Goal: Complete application form

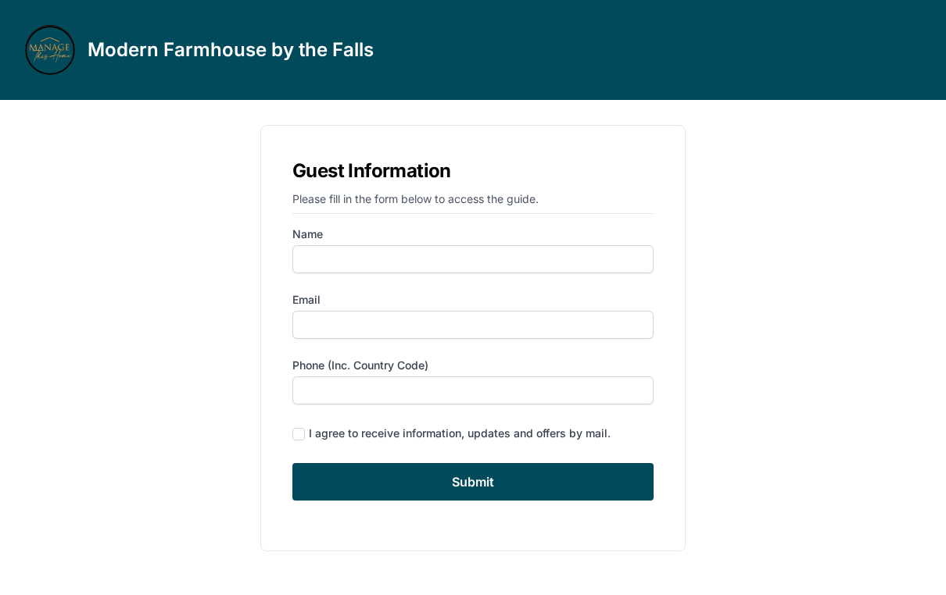
click at [364, 235] on label "Name" at bounding box center [472, 235] width 361 height 16
click at [364, 245] on input "Name" at bounding box center [472, 259] width 361 height 28
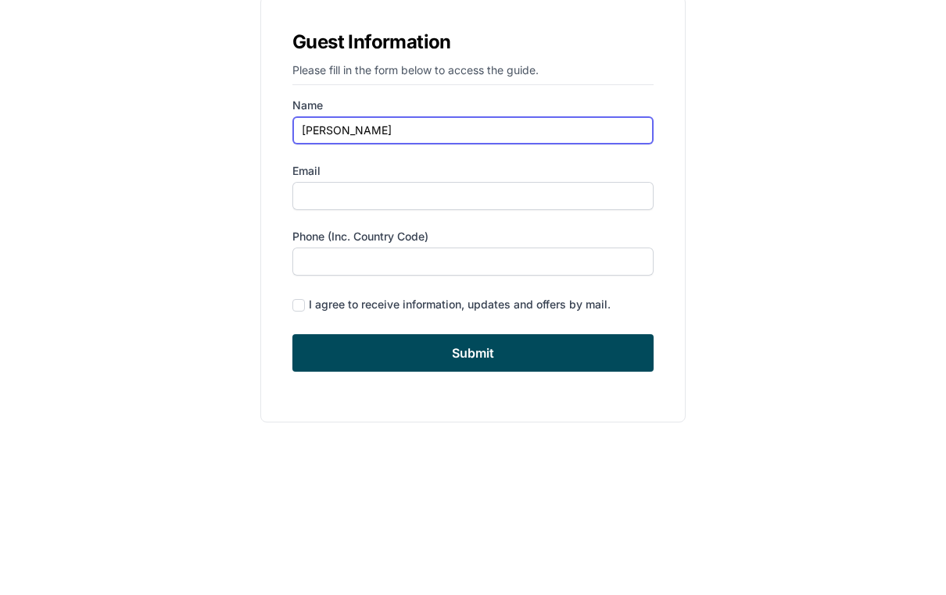
type input "[PERSON_NAME]"
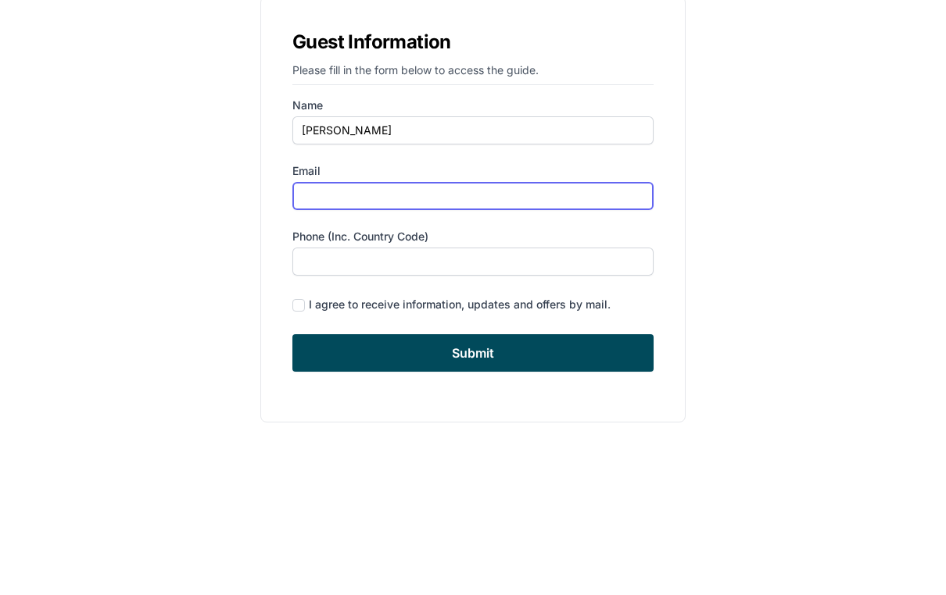
click at [350, 311] on input "Email" at bounding box center [472, 325] width 361 height 28
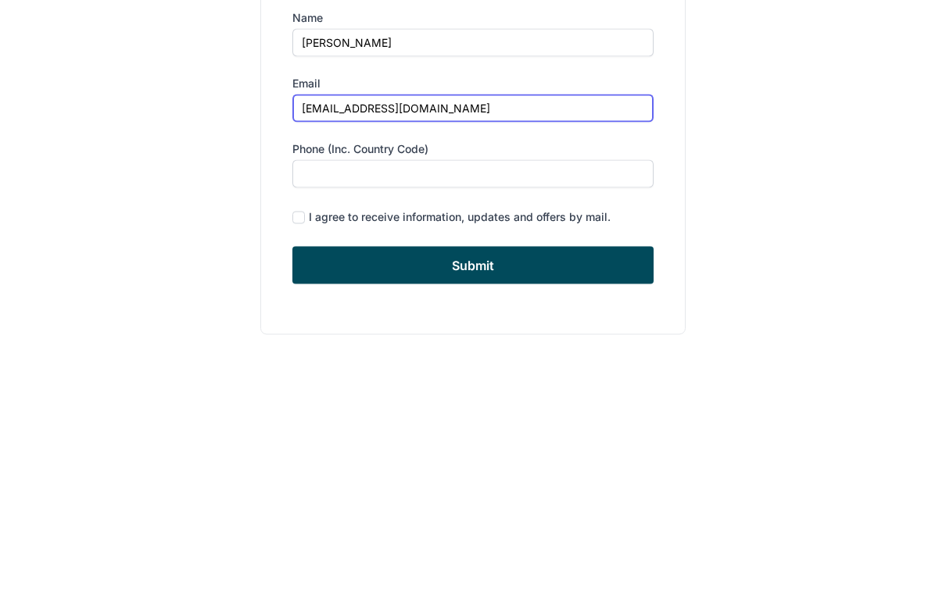
type input "[EMAIL_ADDRESS][DOMAIN_NAME]"
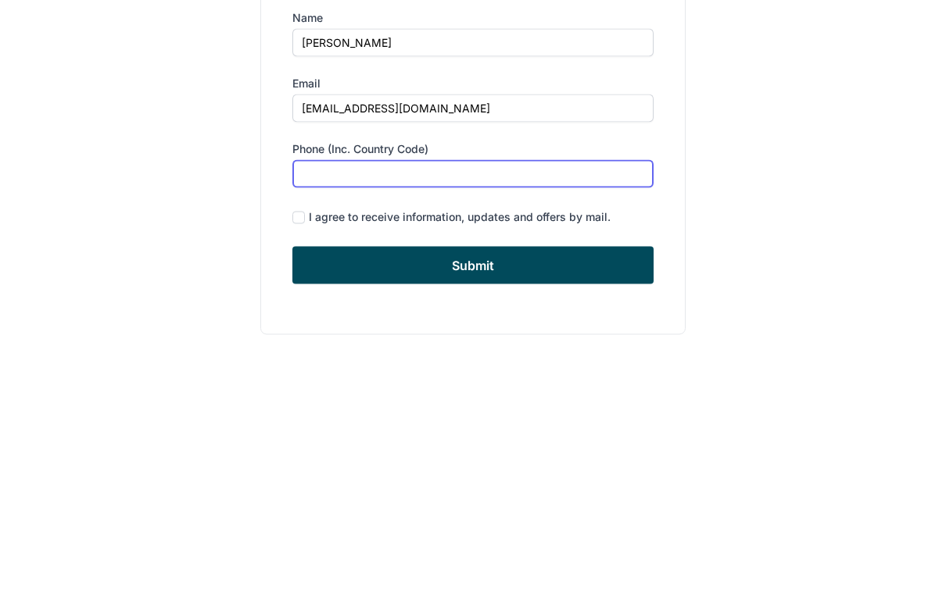
click at [383, 377] on input "Phone (inc. country code)" at bounding box center [472, 391] width 361 height 28
type input "2153786523"
click at [520, 463] on input "Submit" at bounding box center [472, 482] width 361 height 38
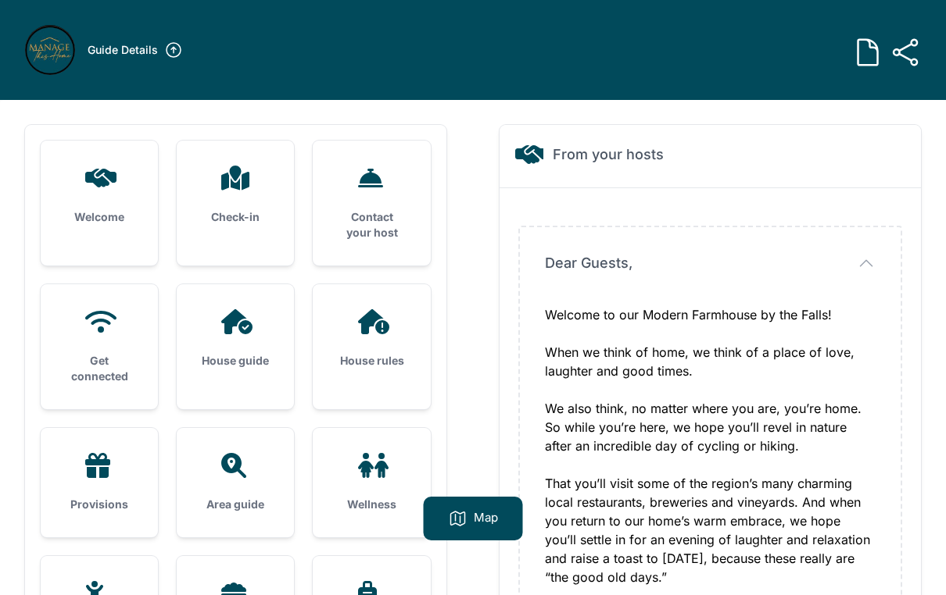
click at [865, 64] on icon at bounding box center [868, 52] width 20 height 26
